Goal: Navigation & Orientation: Find specific page/section

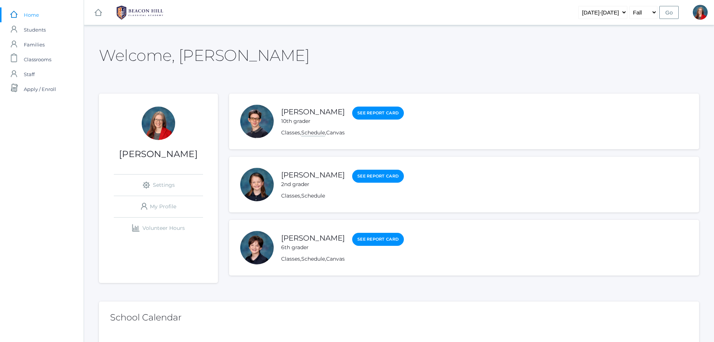
click at [314, 130] on link "Schedule" at bounding box center [313, 132] width 24 height 7
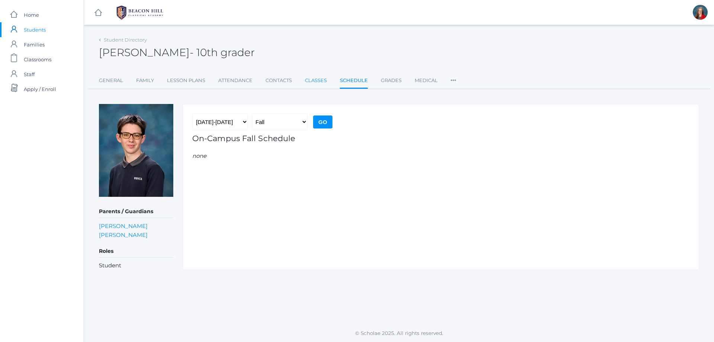
click at [310, 79] on link "Classes" at bounding box center [316, 80] width 22 height 15
click at [346, 85] on link "Schedule" at bounding box center [354, 80] width 28 height 15
click at [118, 85] on link "General" at bounding box center [111, 80] width 24 height 15
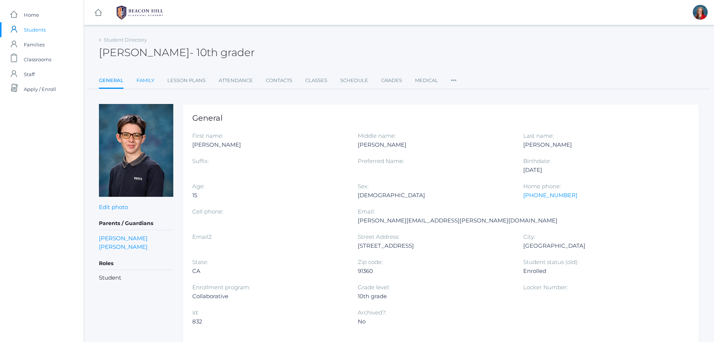
click at [143, 81] on link "Family" at bounding box center [145, 80] width 18 height 15
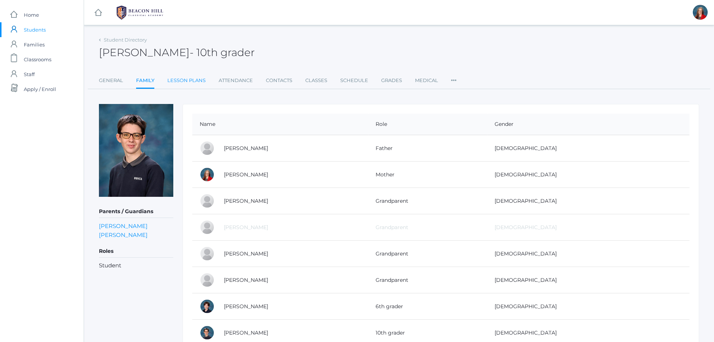
click at [184, 79] on link "Lesson Plans" at bounding box center [186, 80] width 38 height 15
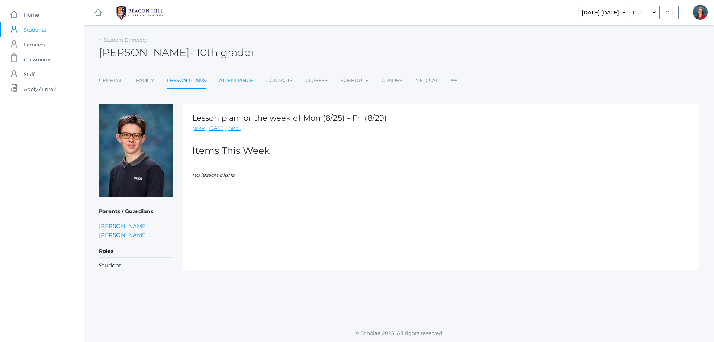
click at [227, 79] on link "Attendance" at bounding box center [236, 80] width 34 height 15
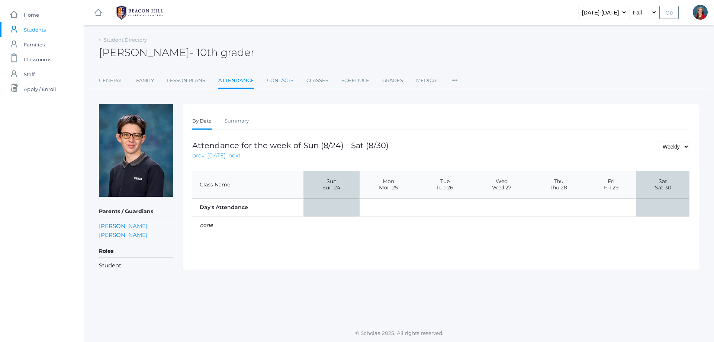
click at [286, 83] on link "Contacts" at bounding box center [280, 80] width 26 height 15
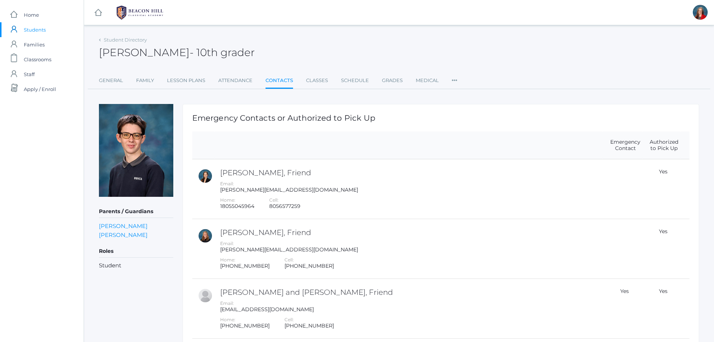
click at [328, 84] on ul "General Family Lesson Plans Attendance Contacts Classes Schedule Grades Medical…" at bounding box center [399, 81] width 600 height 16
click at [316, 80] on link "Classes" at bounding box center [317, 80] width 22 height 15
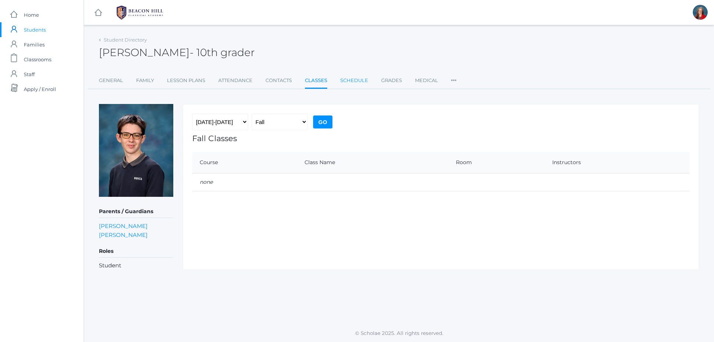
click at [350, 83] on link "Schedule" at bounding box center [354, 80] width 28 height 15
click at [379, 85] on ul "General Family Lesson Plans Attendance Contacts Classes Schedule Grades Medical…" at bounding box center [399, 81] width 600 height 16
click at [454, 81] on icon at bounding box center [453, 78] width 6 height 10
